Goal: Task Accomplishment & Management: Use online tool/utility

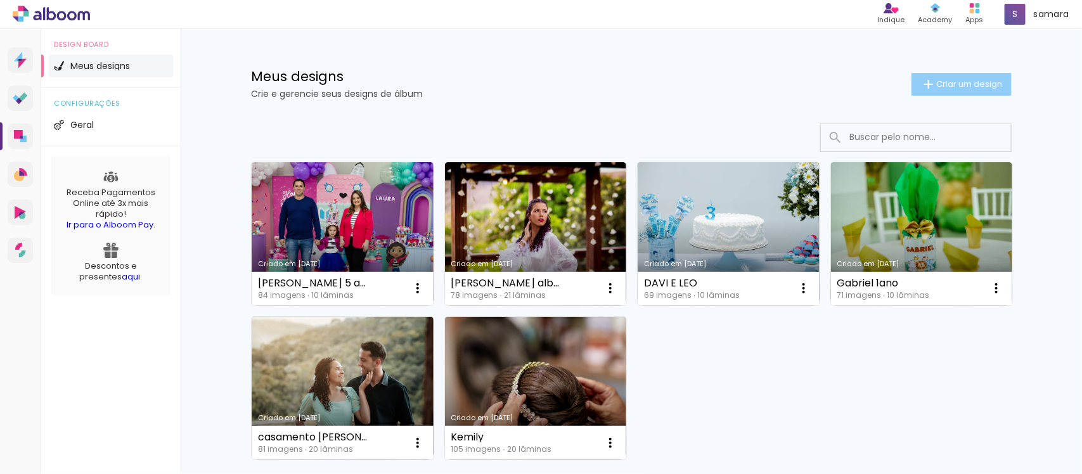
click at [948, 92] on paper-button "Criar um design" at bounding box center [961, 84] width 100 height 23
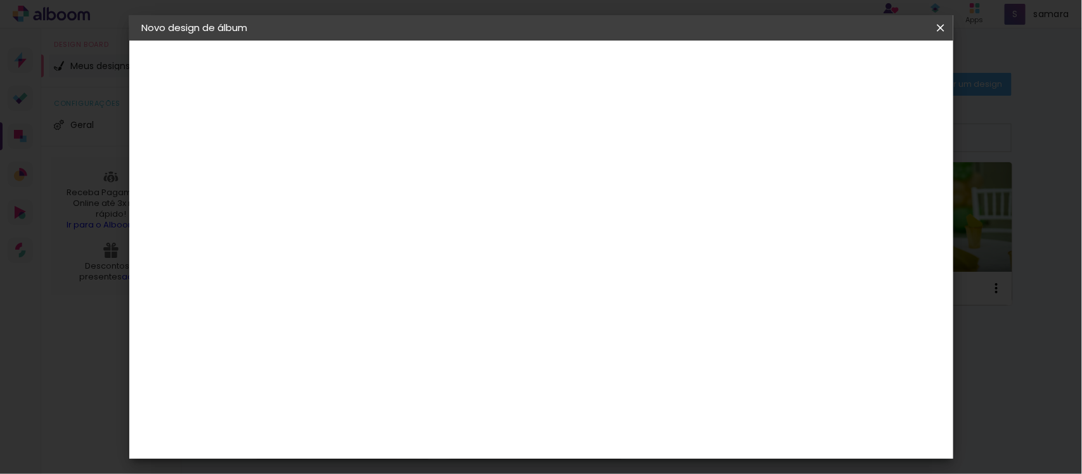
click at [349, 174] on input at bounding box center [349, 170] width 0 height 20
type input "Aissa"
type paper-input "Aissa"
click at [0, 0] on slot "Avançar" at bounding box center [0, 0] width 0 height 0
click at [369, 239] on input at bounding box center [381, 241] width 128 height 16
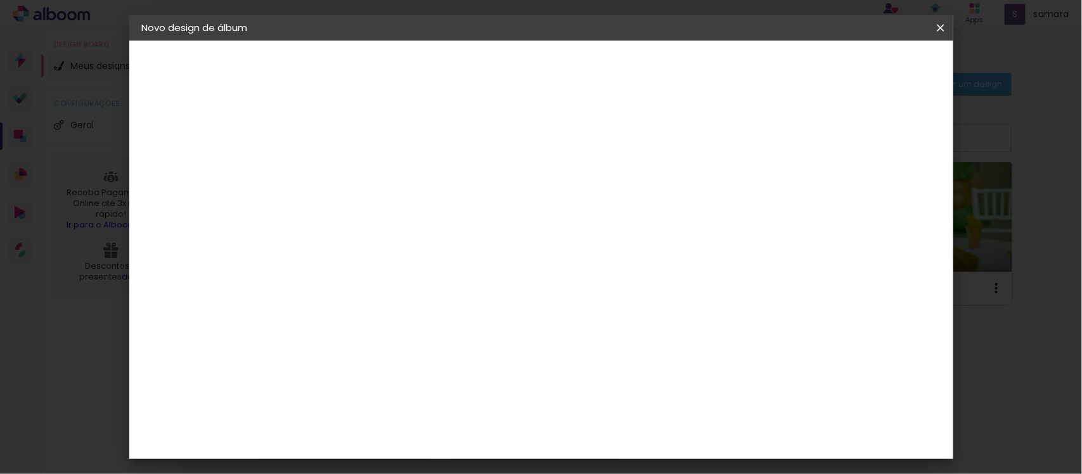
type input "a"
type input "can"
type paper-input "can"
click at [424, 289] on paper-item "Canaan Álbuns" at bounding box center [369, 288] width 112 height 33
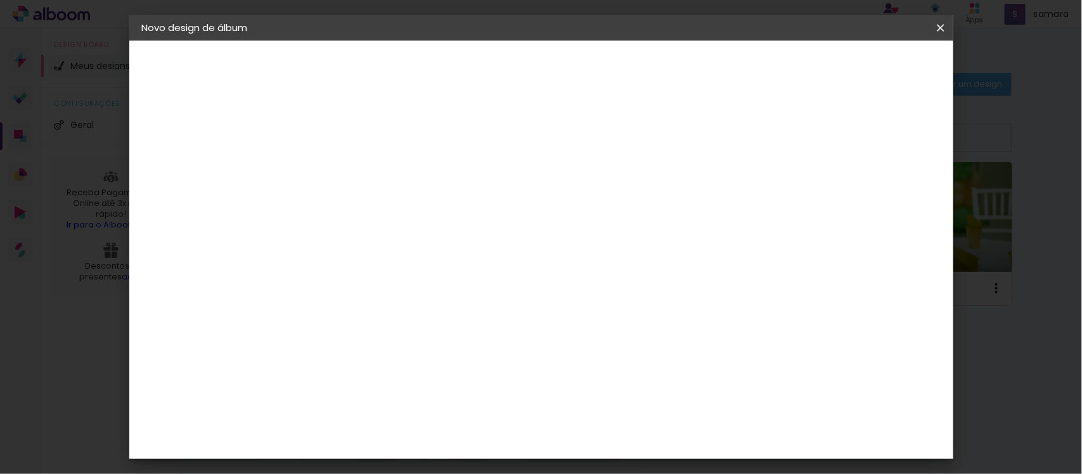
click at [552, 73] on paper-button "Avançar" at bounding box center [521, 67] width 62 height 22
click at [435, 369] on span "25 × 30" at bounding box center [405, 382] width 59 height 26
click at [0, 0] on slot "Avançar" at bounding box center [0, 0] width 0 height 0
type input "1"
type paper-input "1"
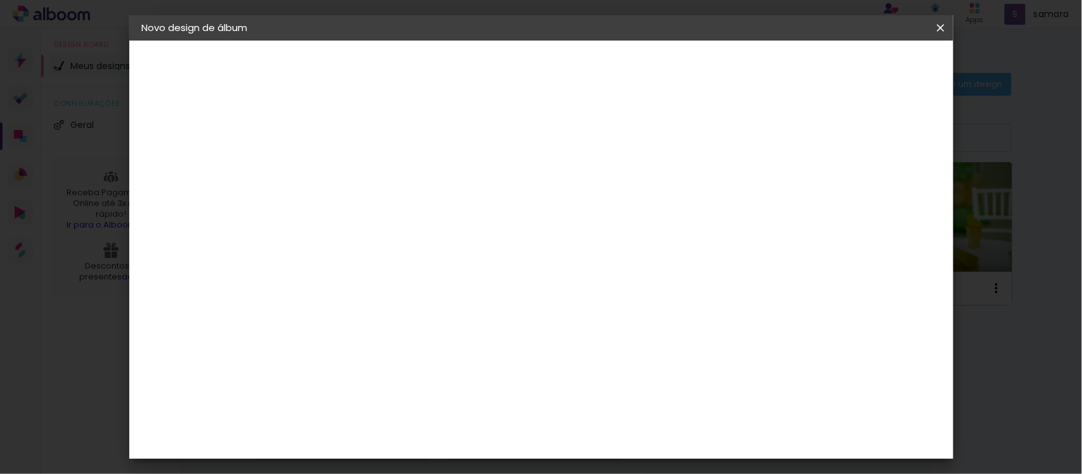
click at [359, 141] on input "1" at bounding box center [339, 137] width 44 height 16
click at [704, 137] on div at bounding box center [698, 136] width 11 height 11
type paper-checkbox "on"
click at [776, 65] on span "Iniciar design" at bounding box center [747, 67] width 58 height 9
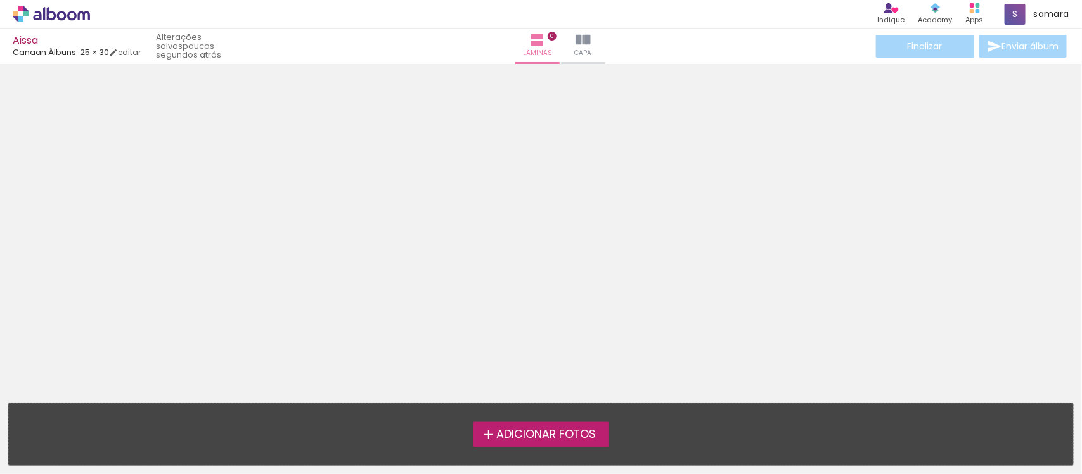
click at [578, 430] on span "Adicionar Fotos" at bounding box center [545, 434] width 99 height 11
click at [0, 0] on input "file" at bounding box center [0, 0] width 0 height 0
